Goal: Task Accomplishment & Management: Manage account settings

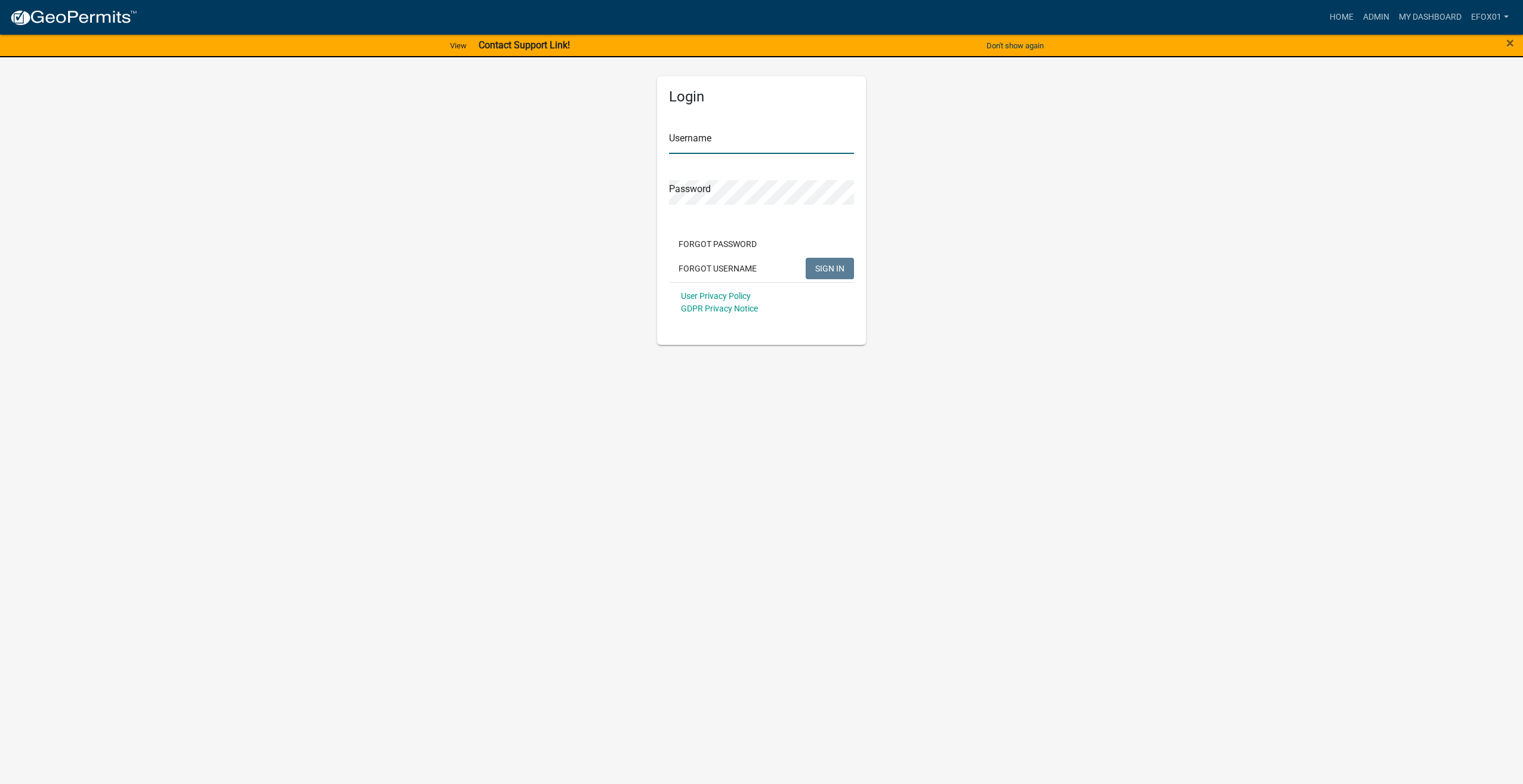
type input "efox01"
click at [823, 271] on span "SIGN IN" at bounding box center [830, 268] width 30 height 10
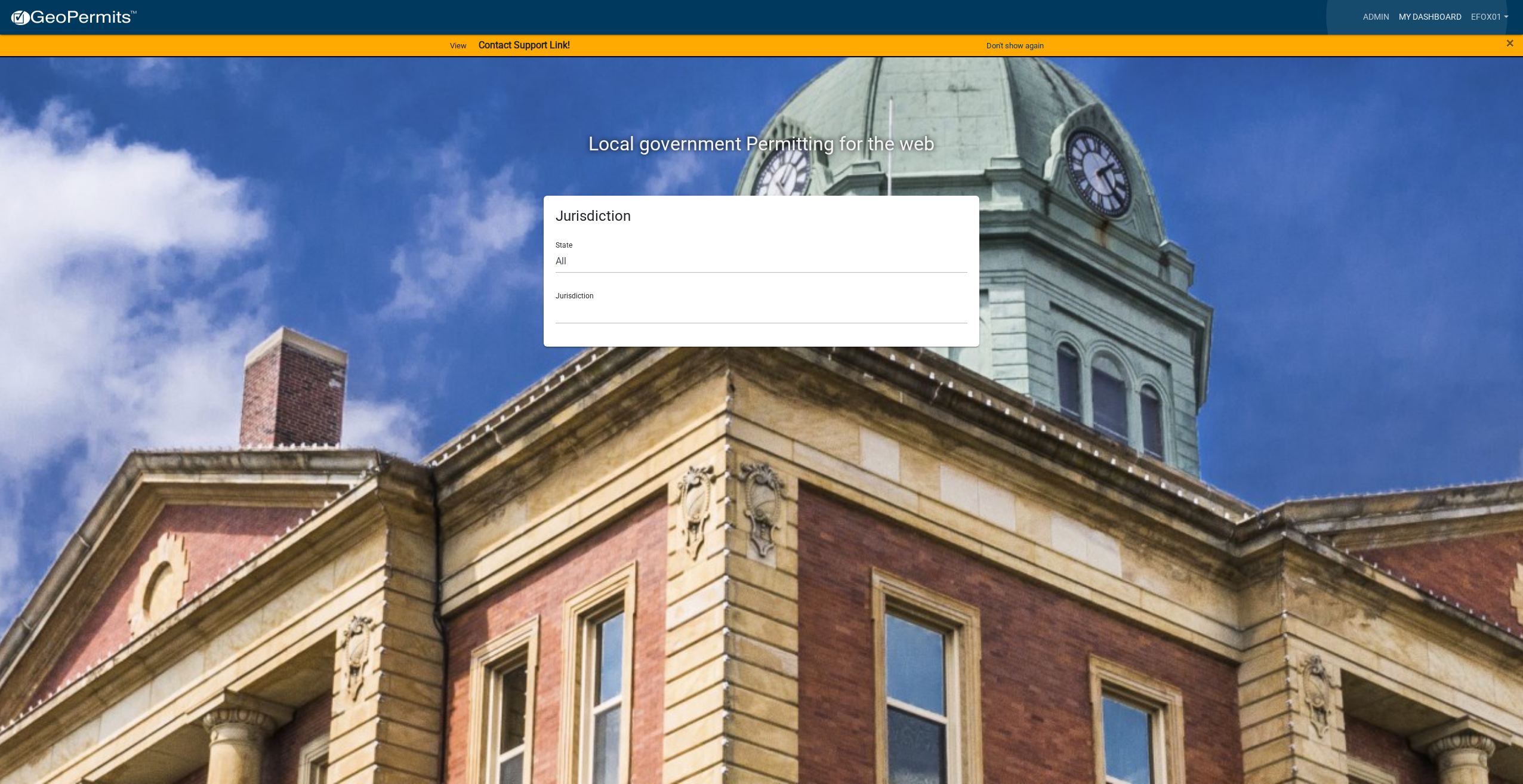
click at [1417, 16] on link "My Dashboard" at bounding box center [1430, 17] width 72 height 23
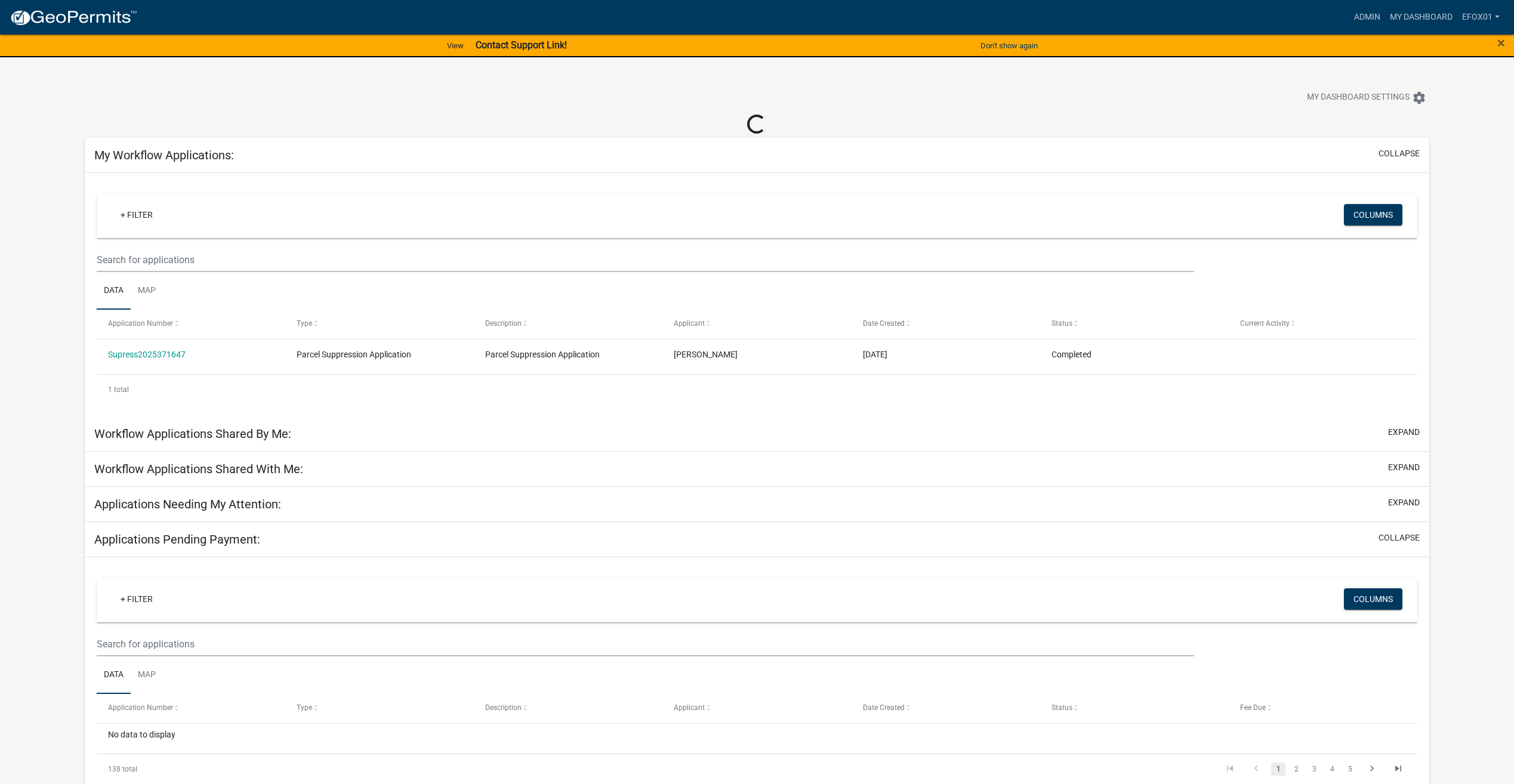
select select "2: 50"
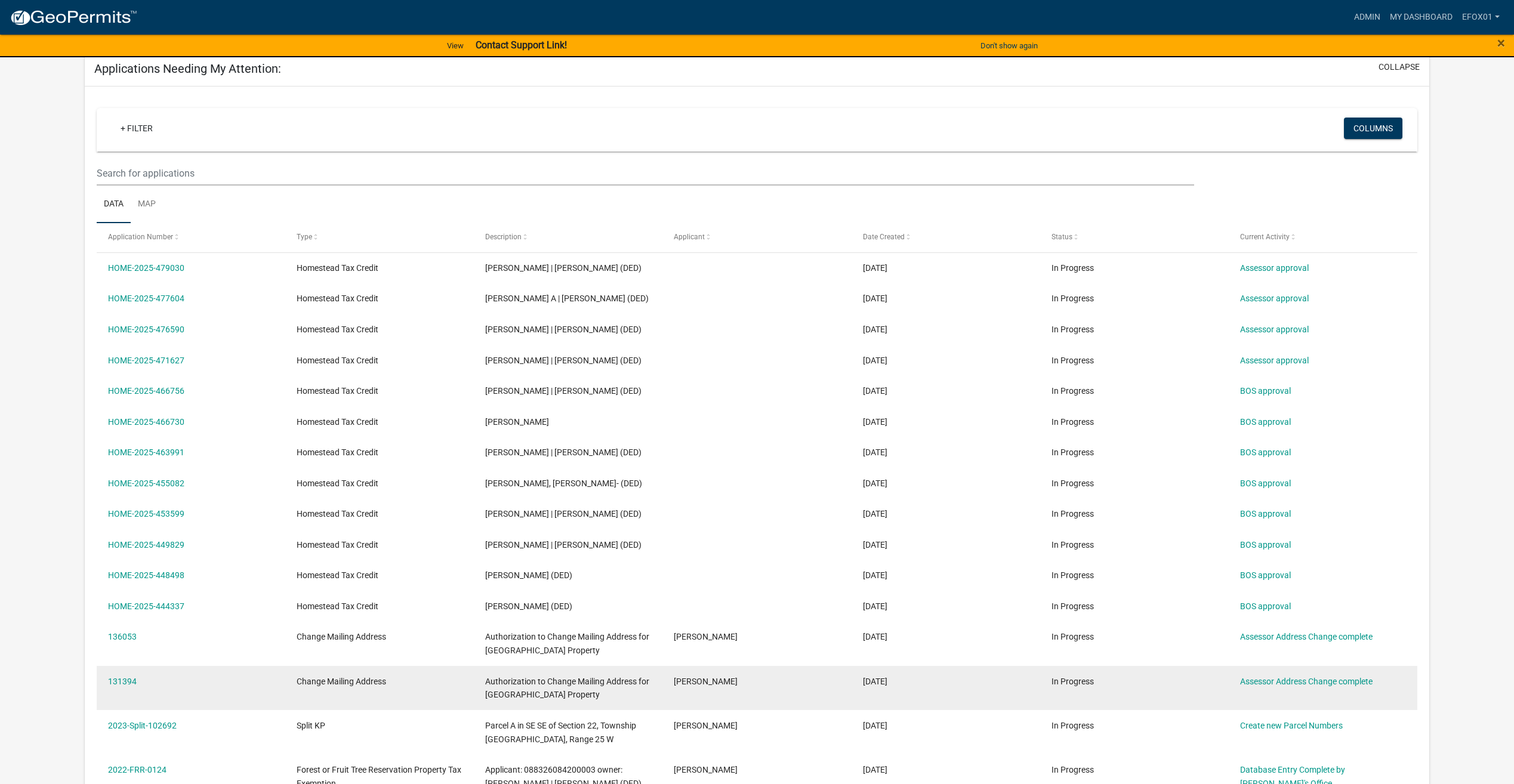
scroll to position [417, 0]
